Goal: Information Seeking & Learning: Understand process/instructions

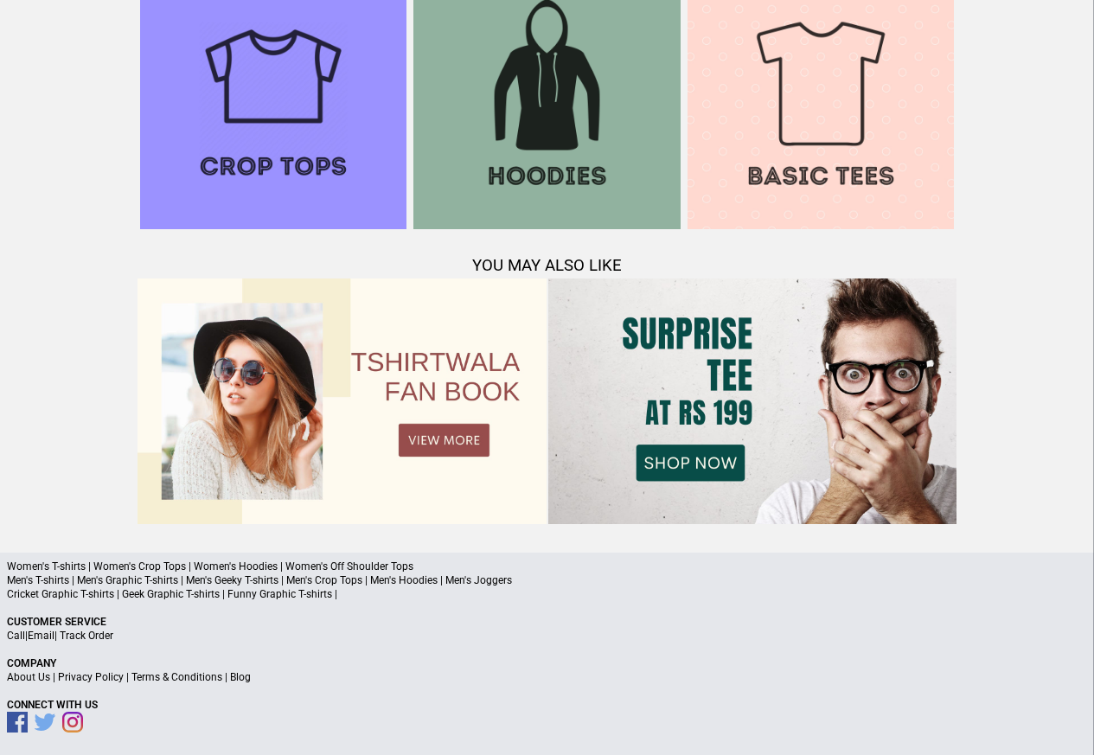
scroll to position [1670, 0]
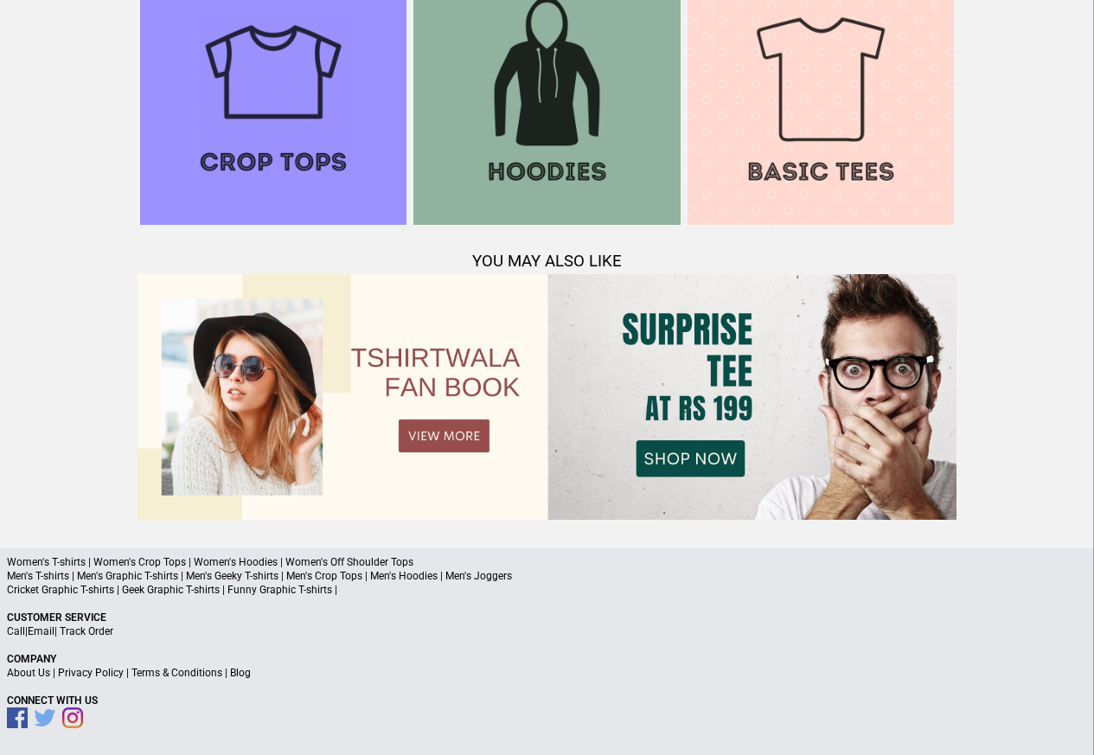
click at [106, 676] on link "Privacy Policy" at bounding box center [91, 673] width 66 height 12
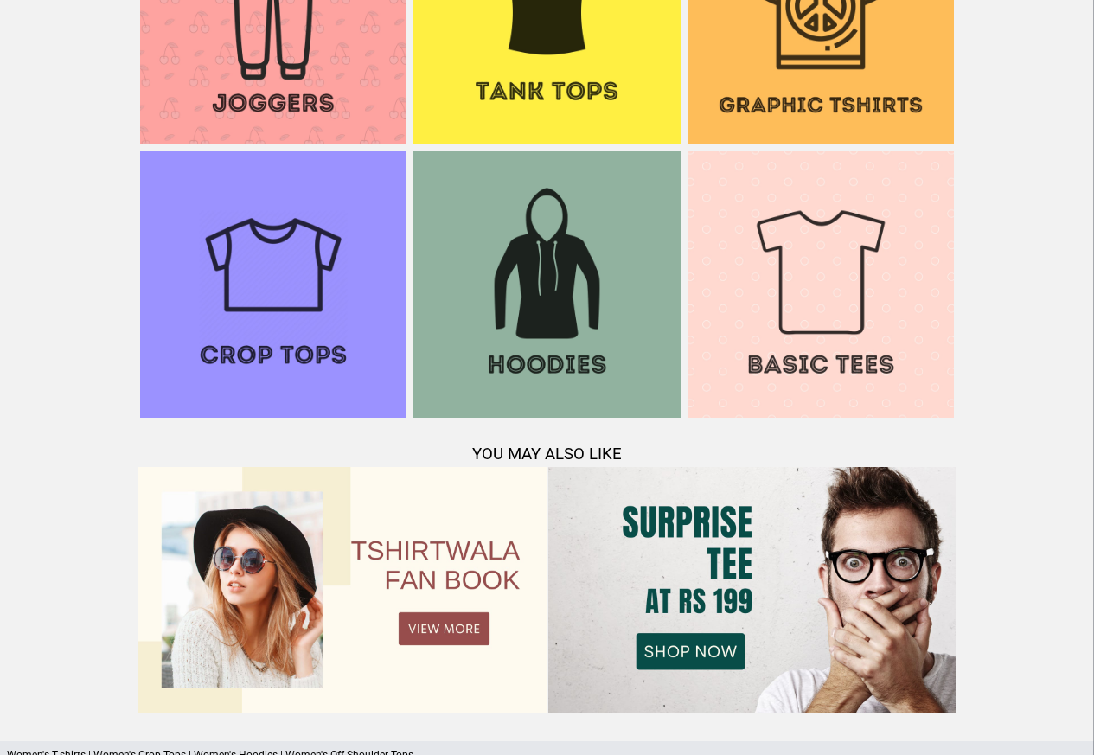
scroll to position [1536, 0]
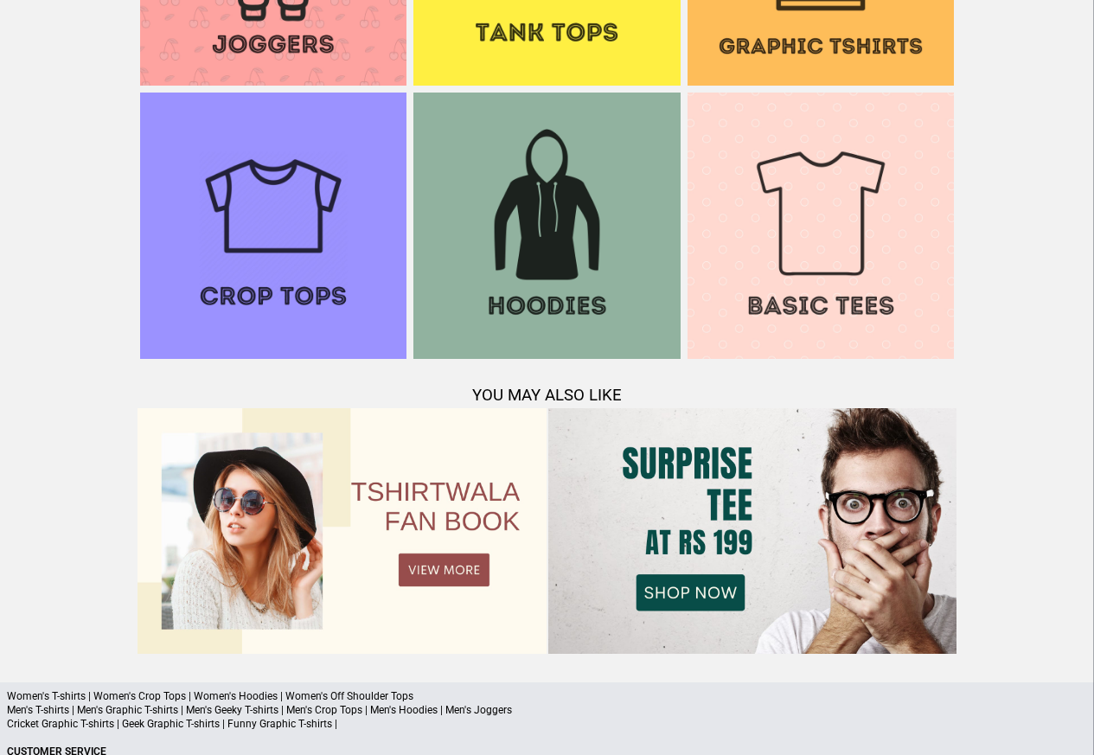
click at [173, 726] on p "Cricket Graphic T-shirts | Geek Graphic T-shirts | Funny Graphic T-shirts |" at bounding box center [547, 724] width 1081 height 14
click at [229, 718] on p "Cricket Graphic T-shirts | Geek Graphic T-shirts | Funny Graphic T-shirts |" at bounding box center [547, 724] width 1081 height 14
